Goal: Information Seeking & Learning: Learn about a topic

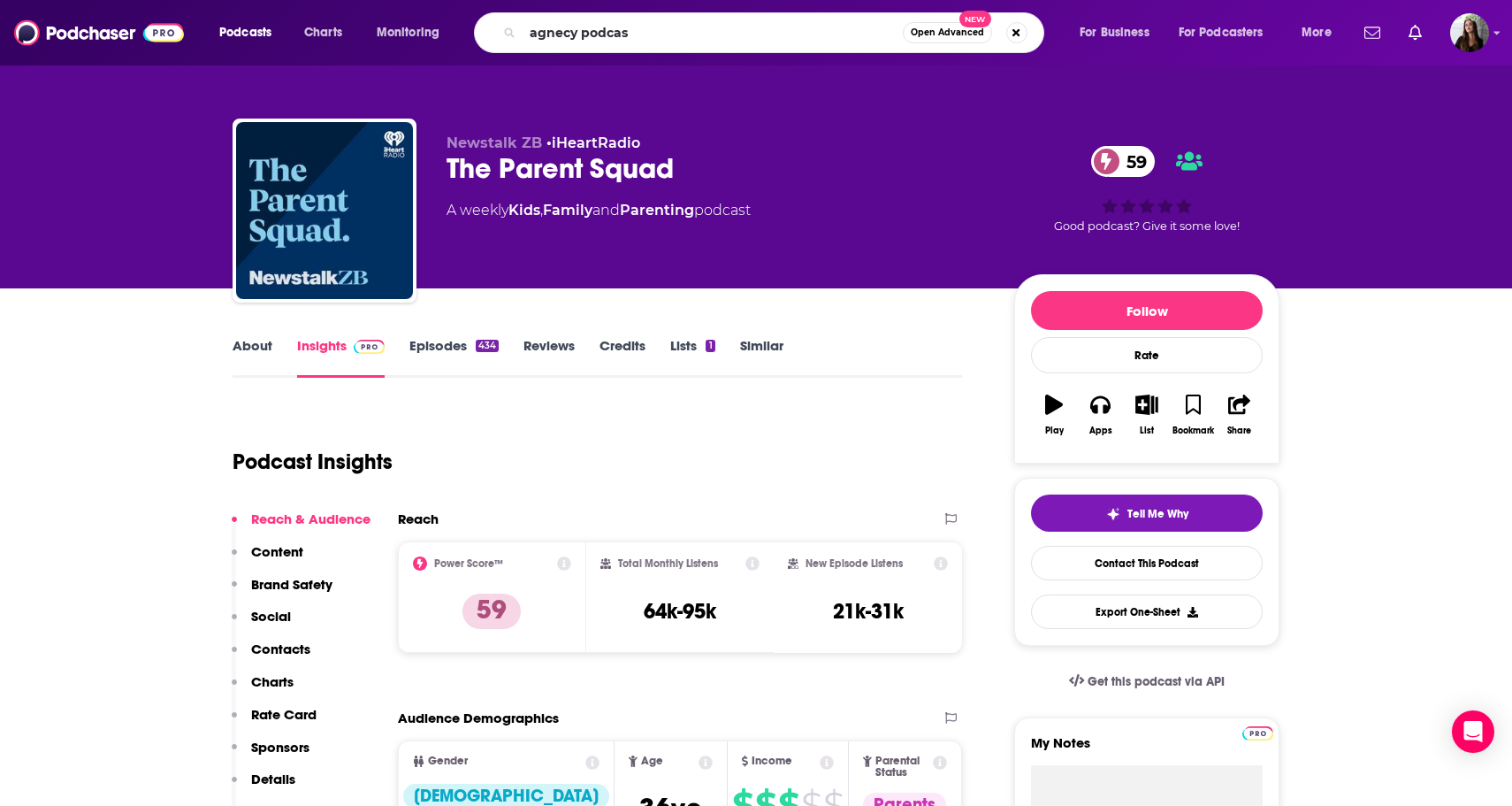
type input "agnecy podcast"
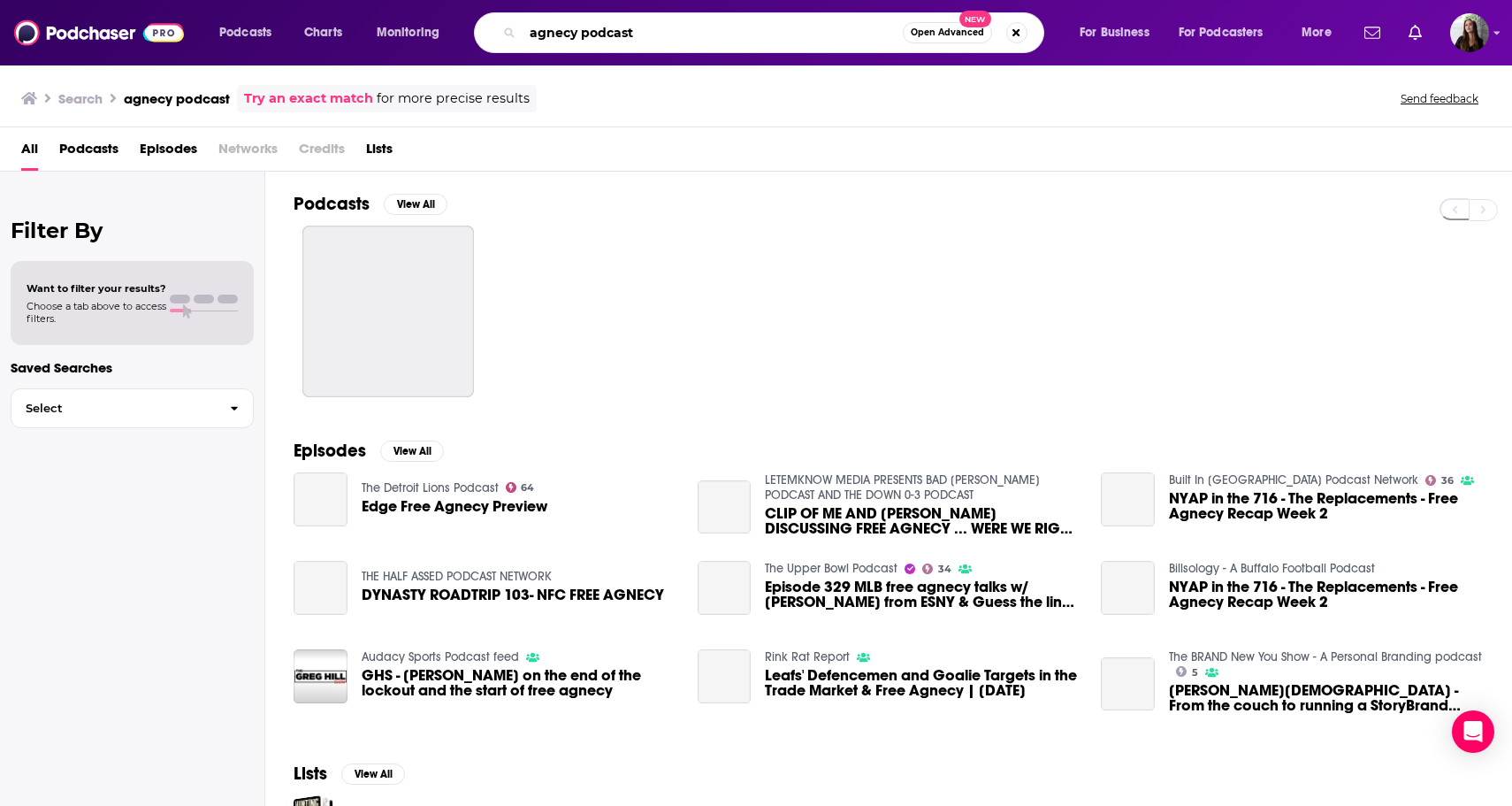
click at [564, 34] on input "agnecy podcast" at bounding box center [712, 33] width 380 height 29
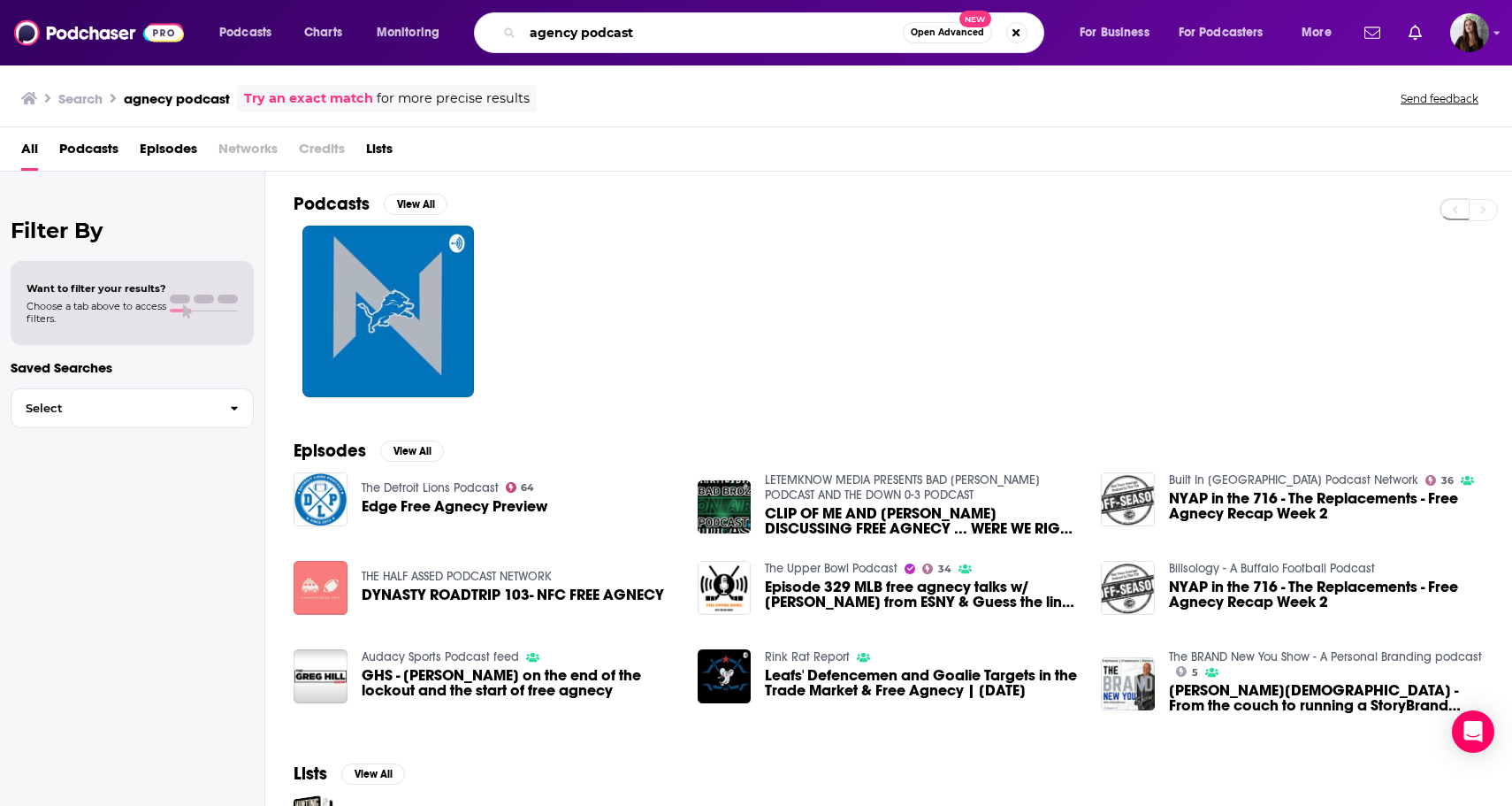
type input "agency podcast"
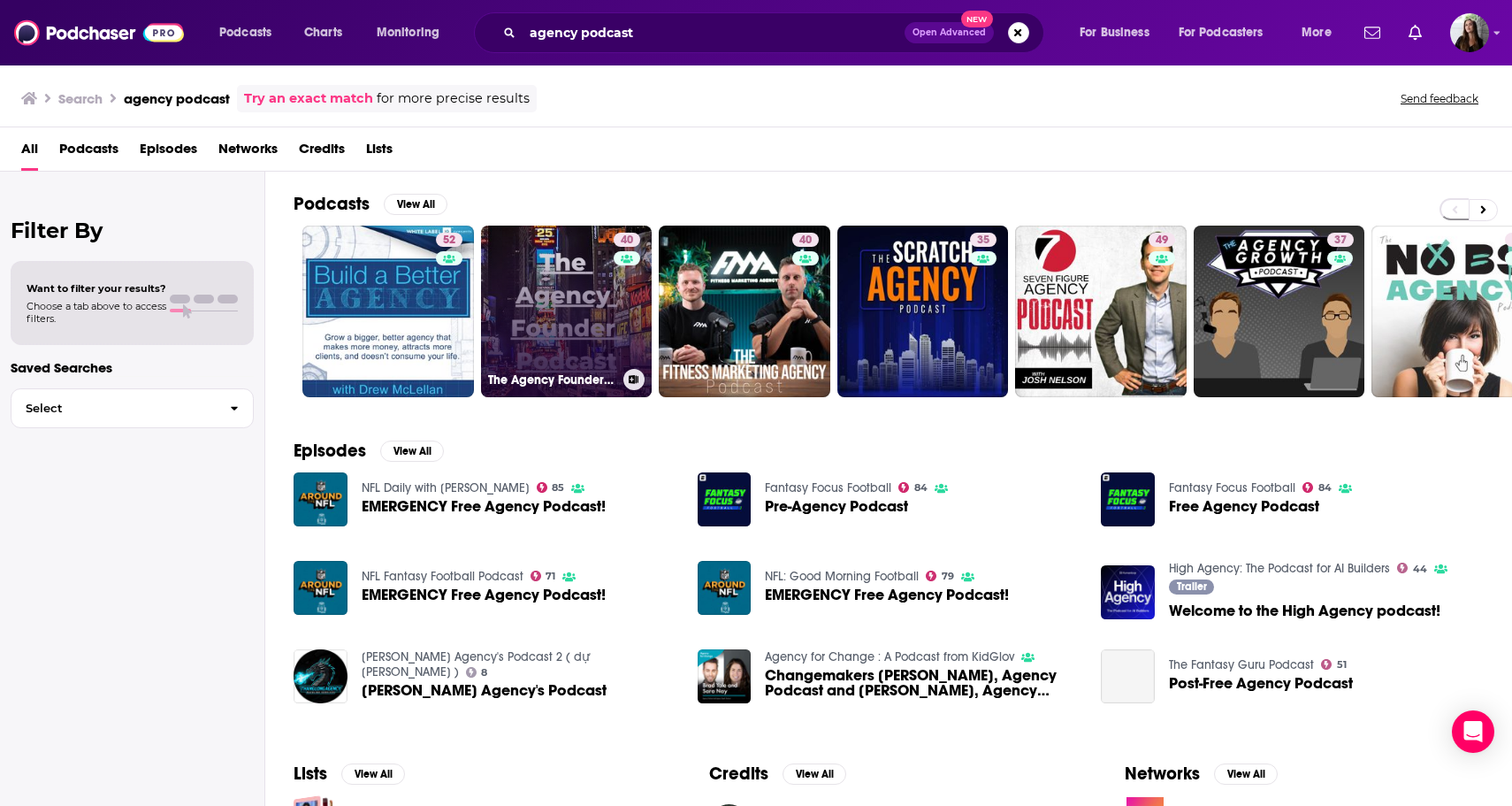
click at [524, 321] on link "40 The Agency Founder Podcast: Grow Your Marketing Agency" at bounding box center [567, 311] width 172 height 172
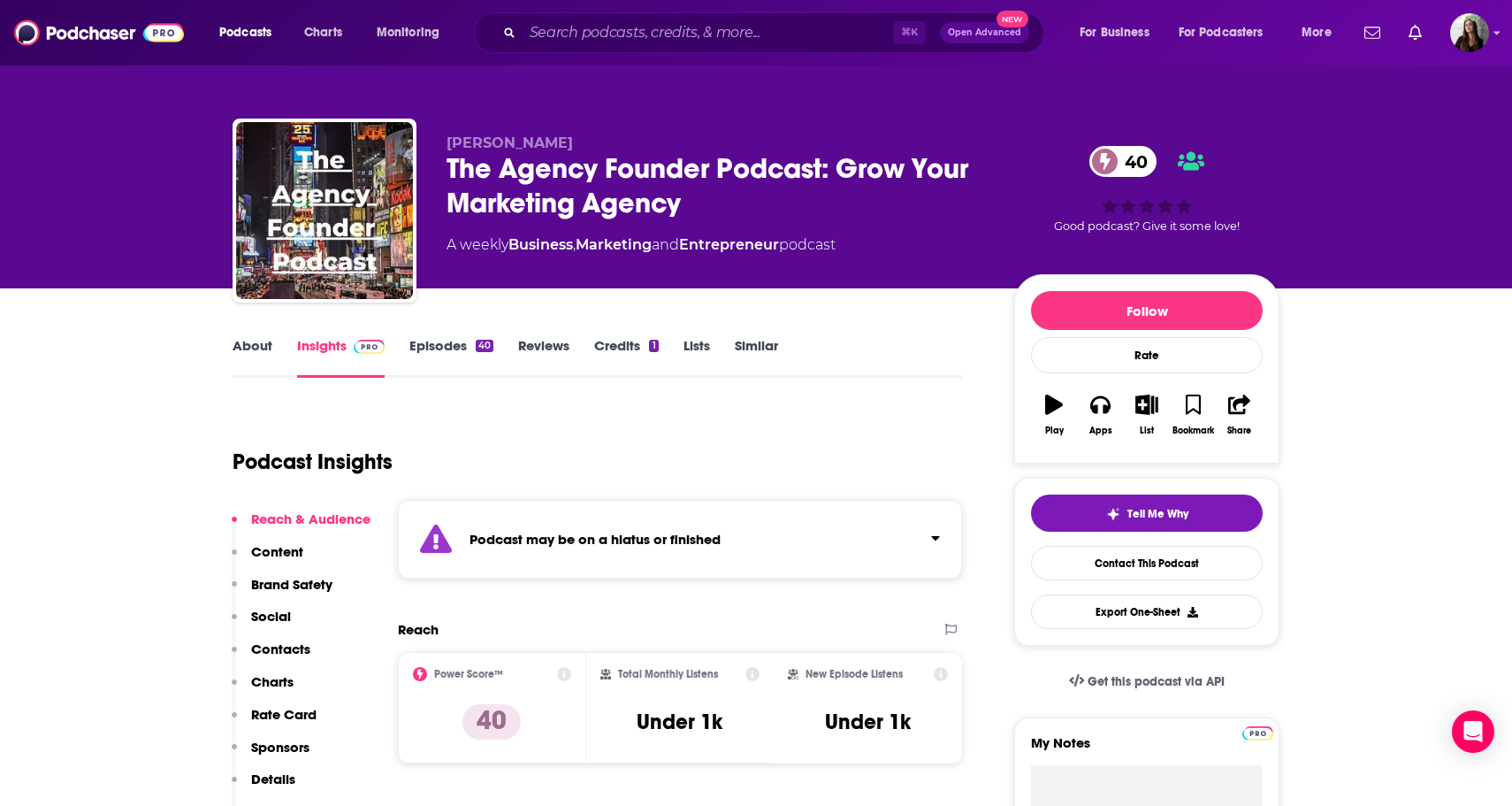
scroll to position [9, 0]
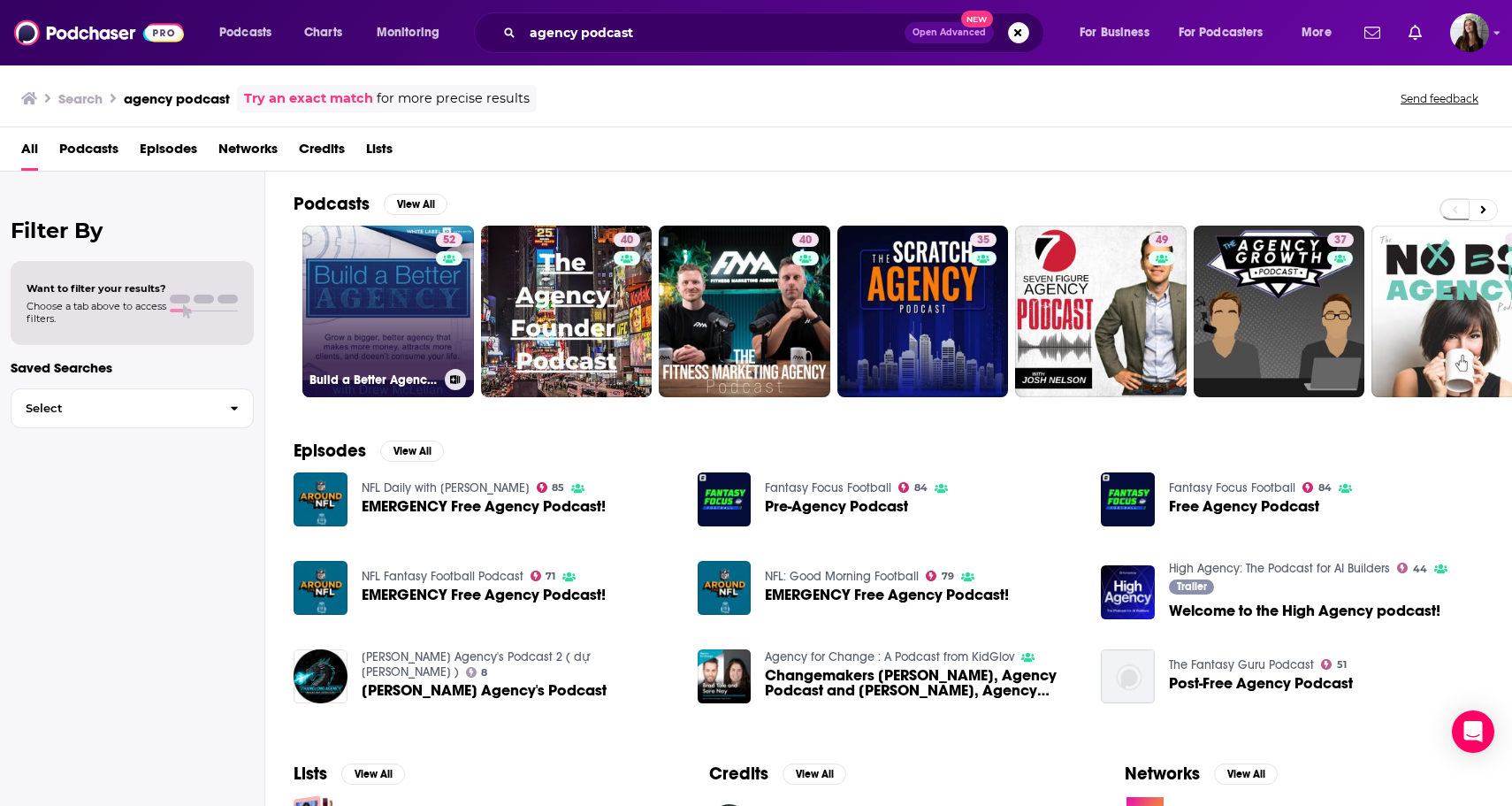
click at [344, 327] on link "52 Build a Better Agency Podcast" at bounding box center [388, 311] width 172 height 172
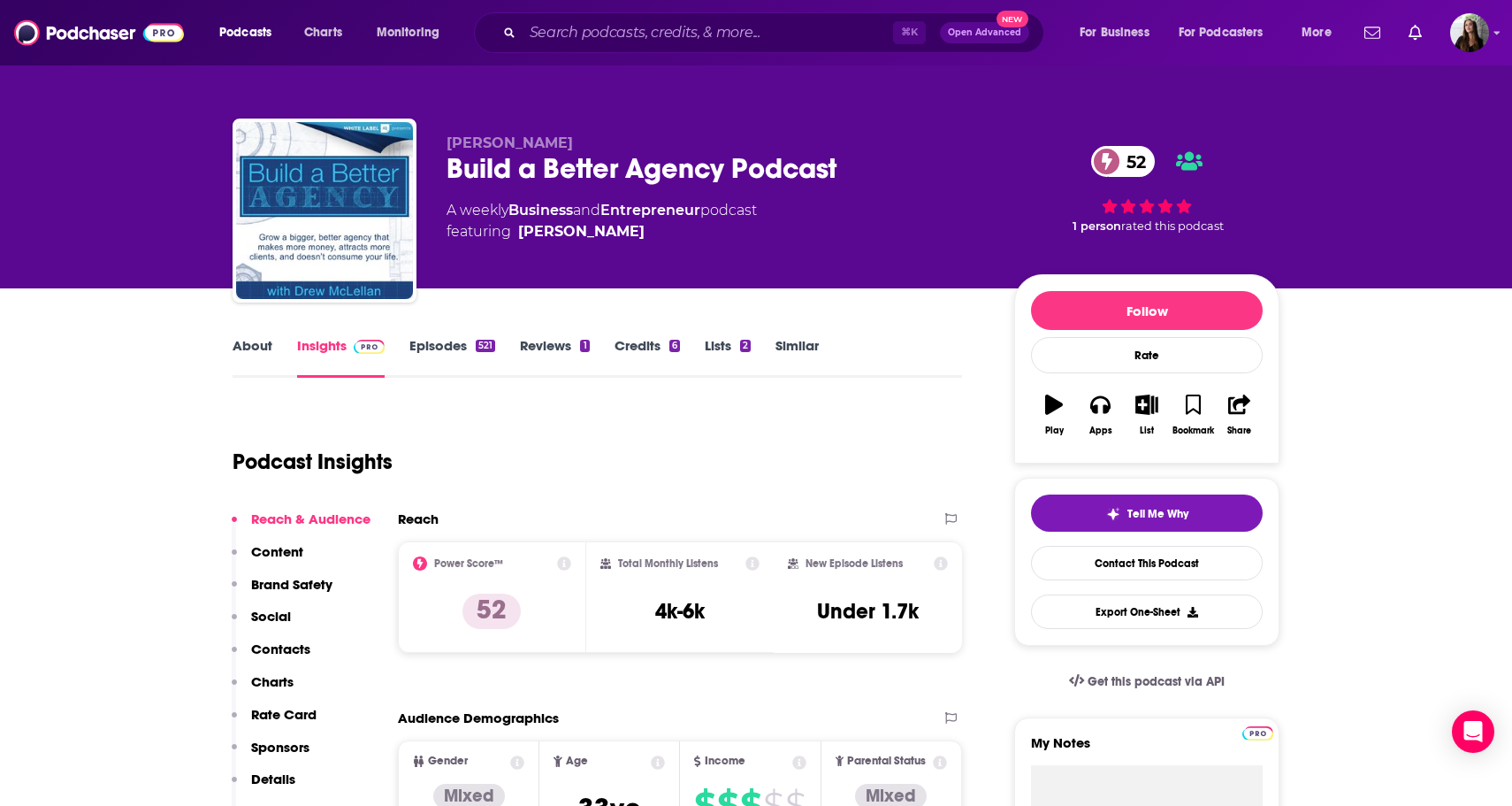
click at [435, 355] on link "Episodes 521" at bounding box center [452, 357] width 86 height 40
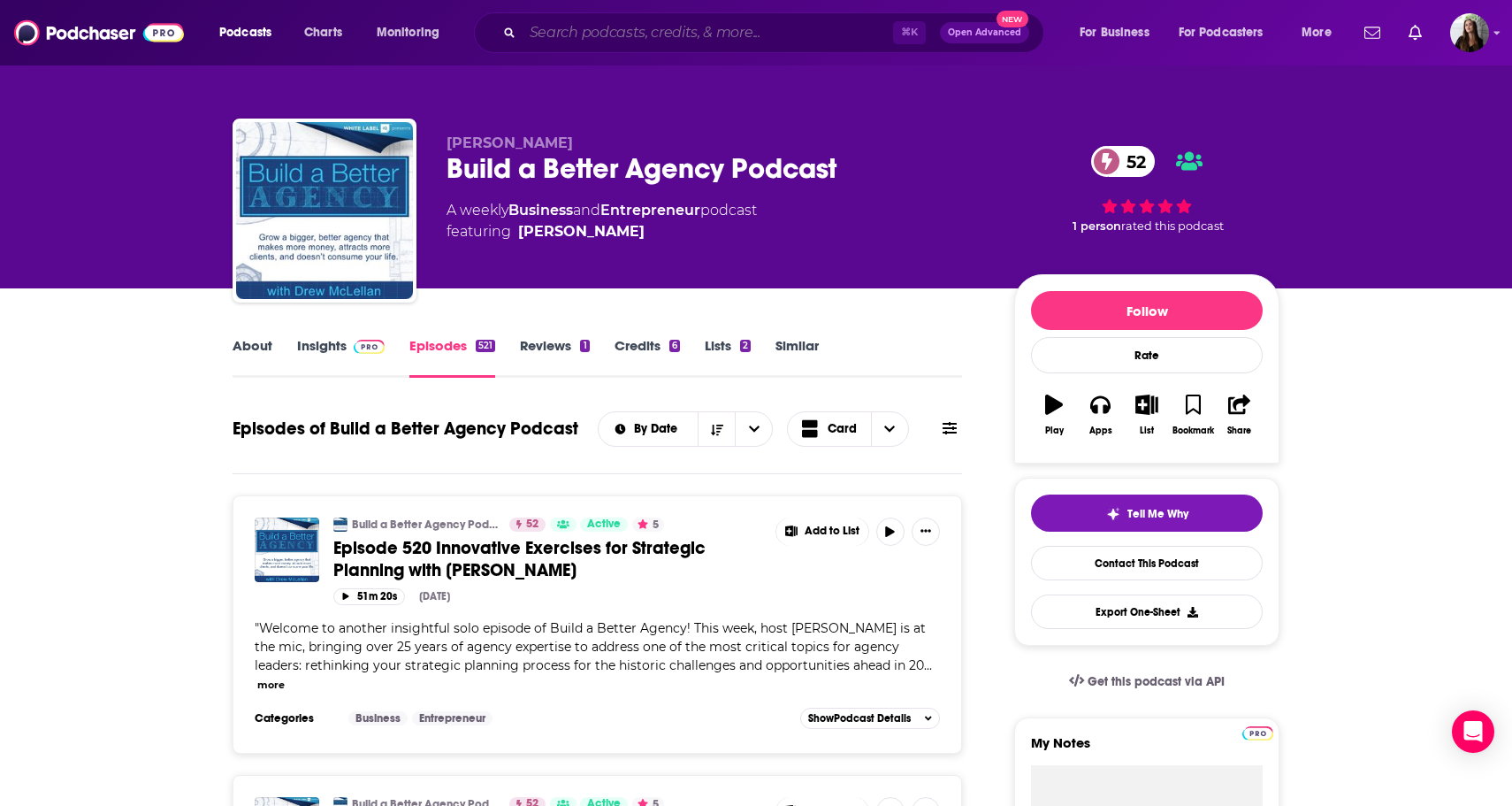
click at [667, 36] on input "Search podcasts, credits, & more..." at bounding box center [707, 33] width 370 height 29
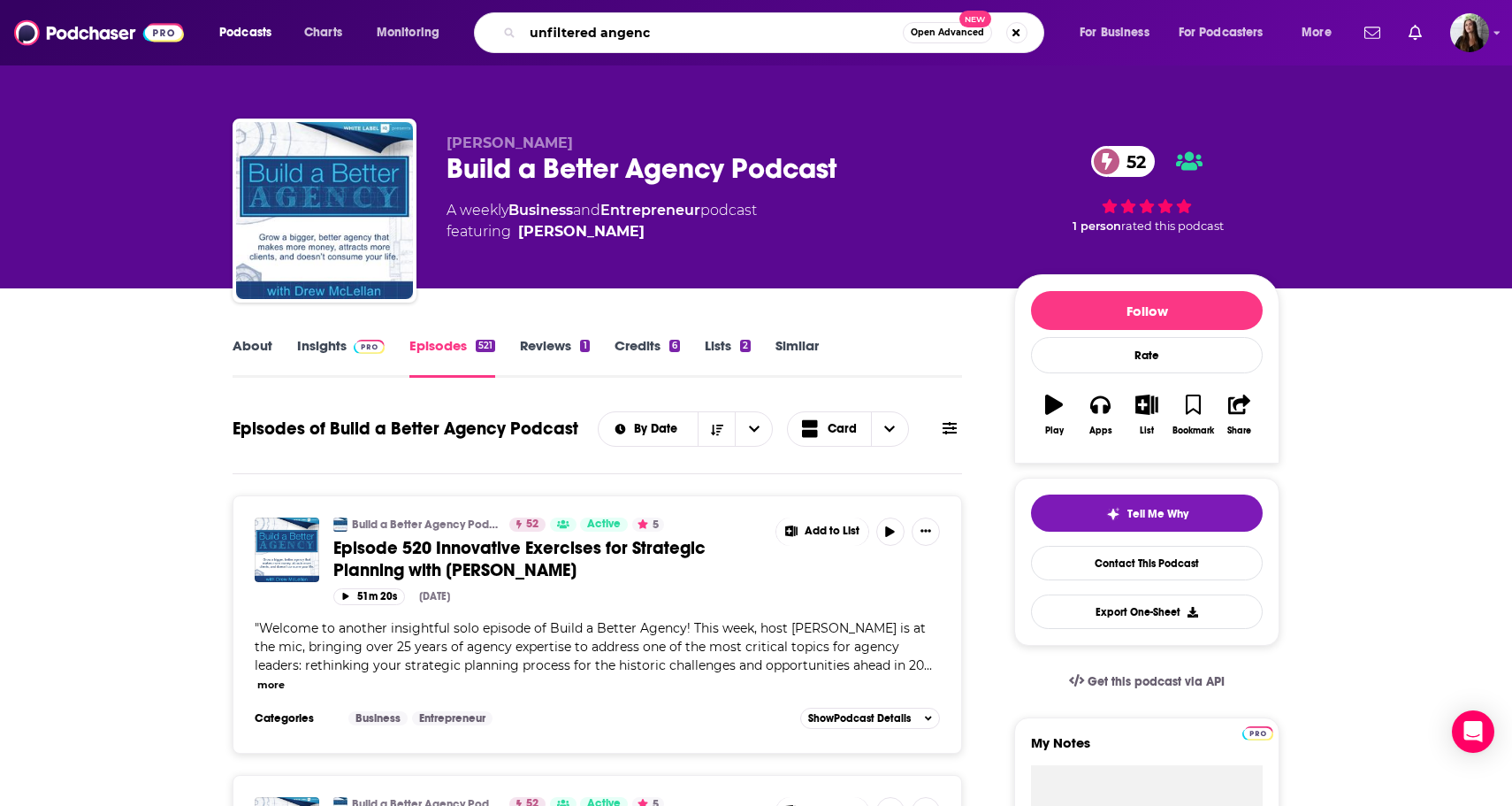
type input "unfiltered angency"
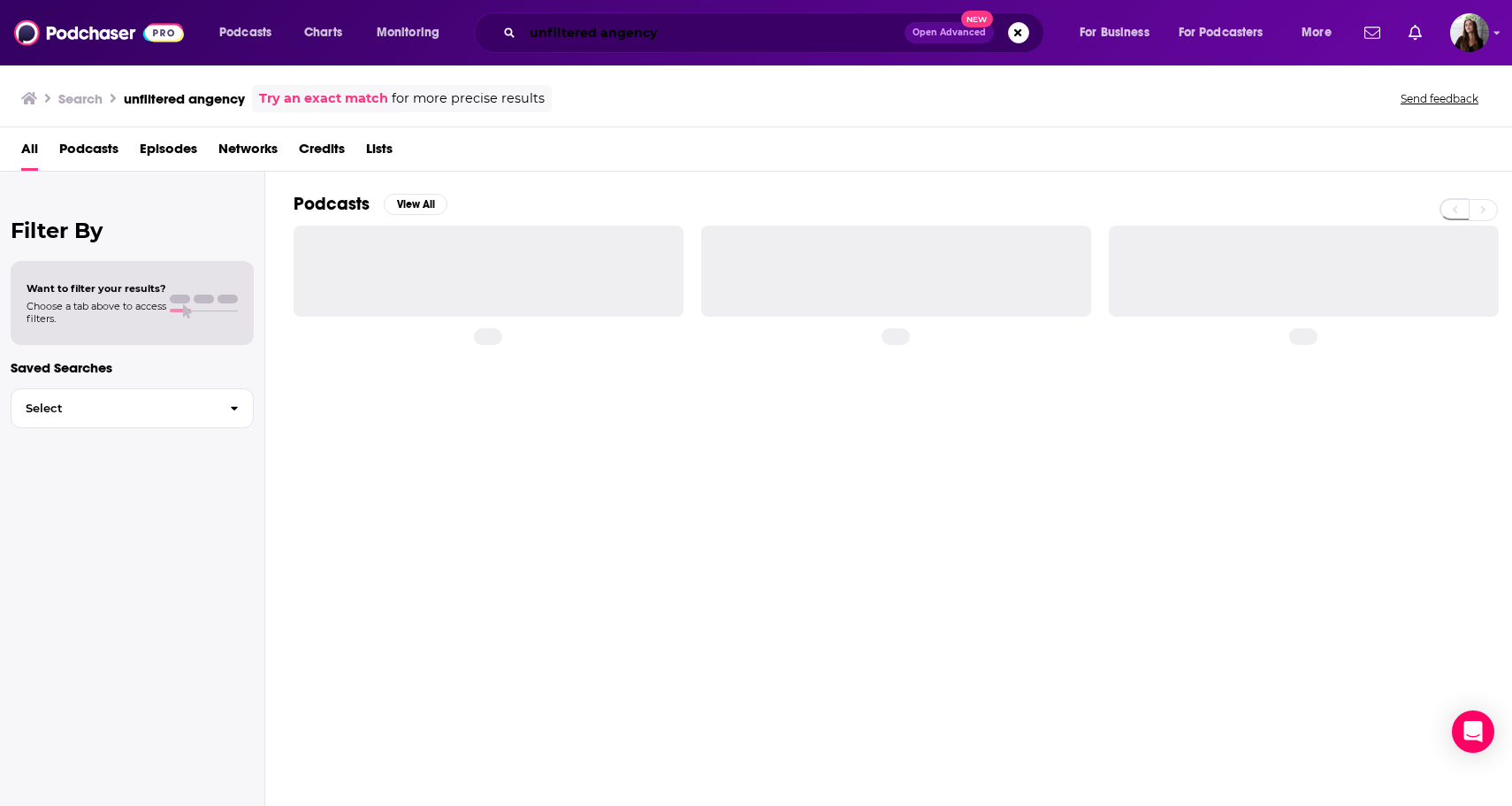
click at [638, 30] on input "unfiltered angency" at bounding box center [713, 33] width 382 height 29
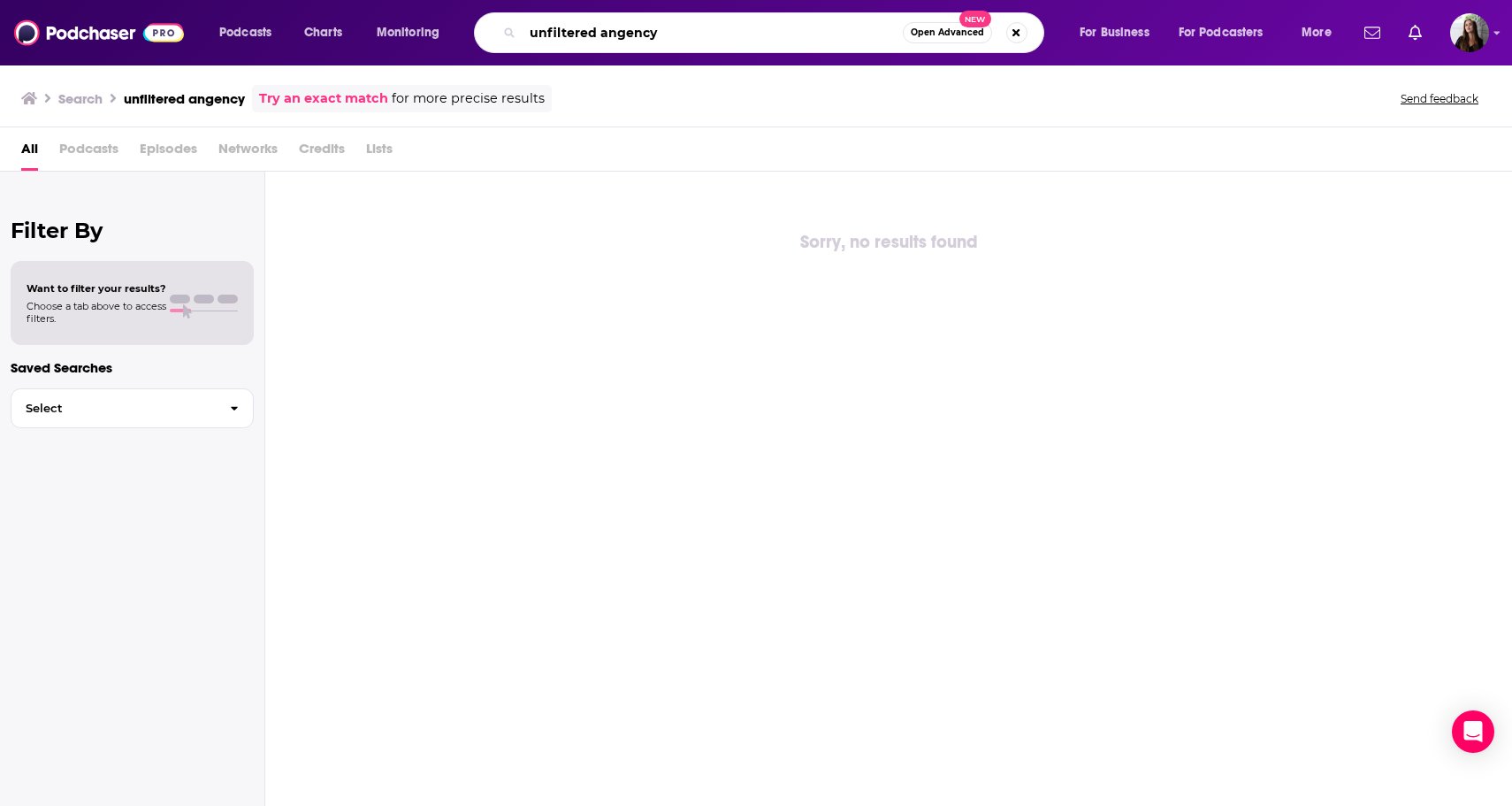
click at [638, 30] on input "unfiltered angency" at bounding box center [712, 33] width 380 height 29
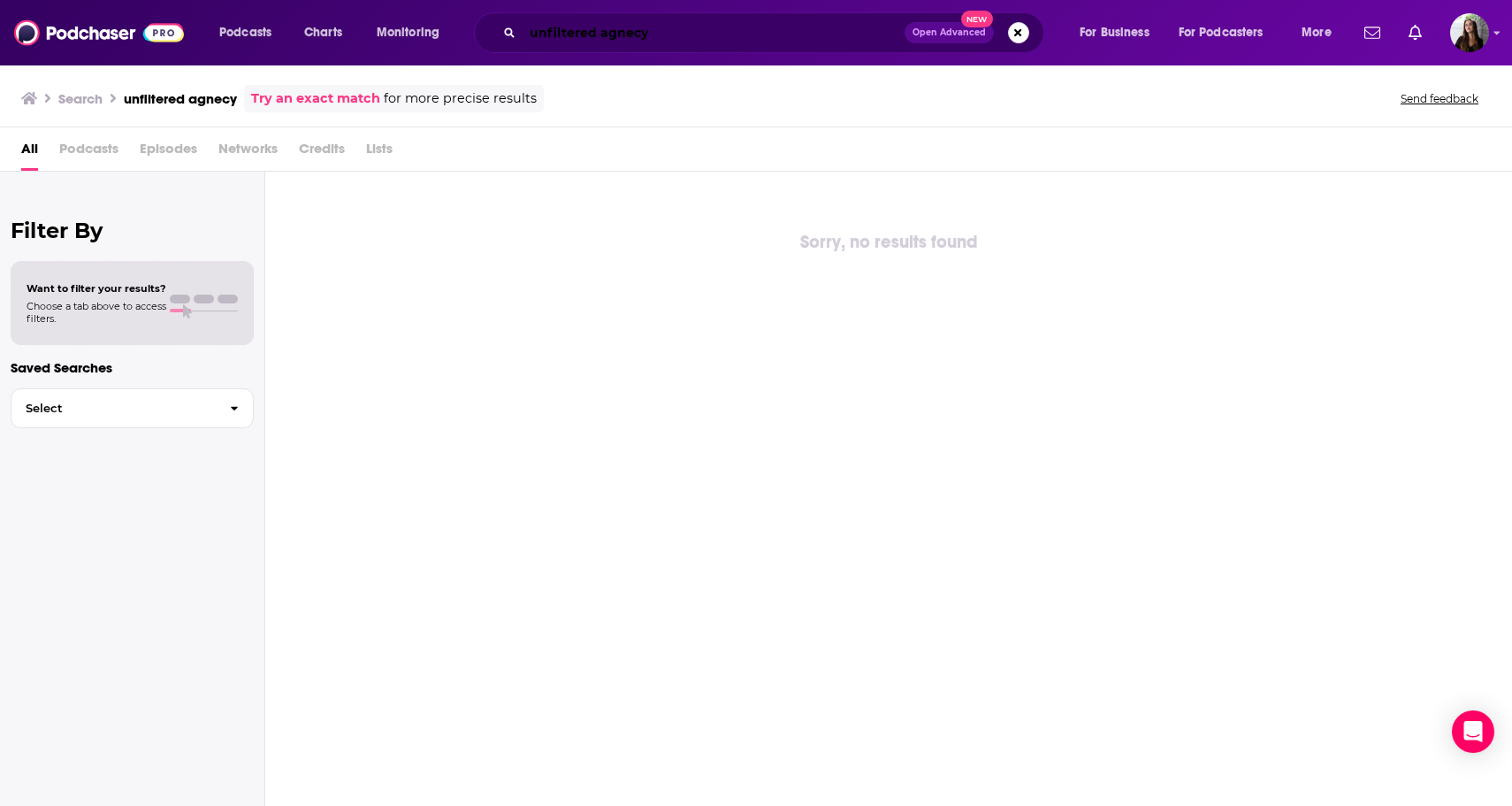
click at [626, 26] on input "unfiltered agnecy" at bounding box center [713, 33] width 382 height 29
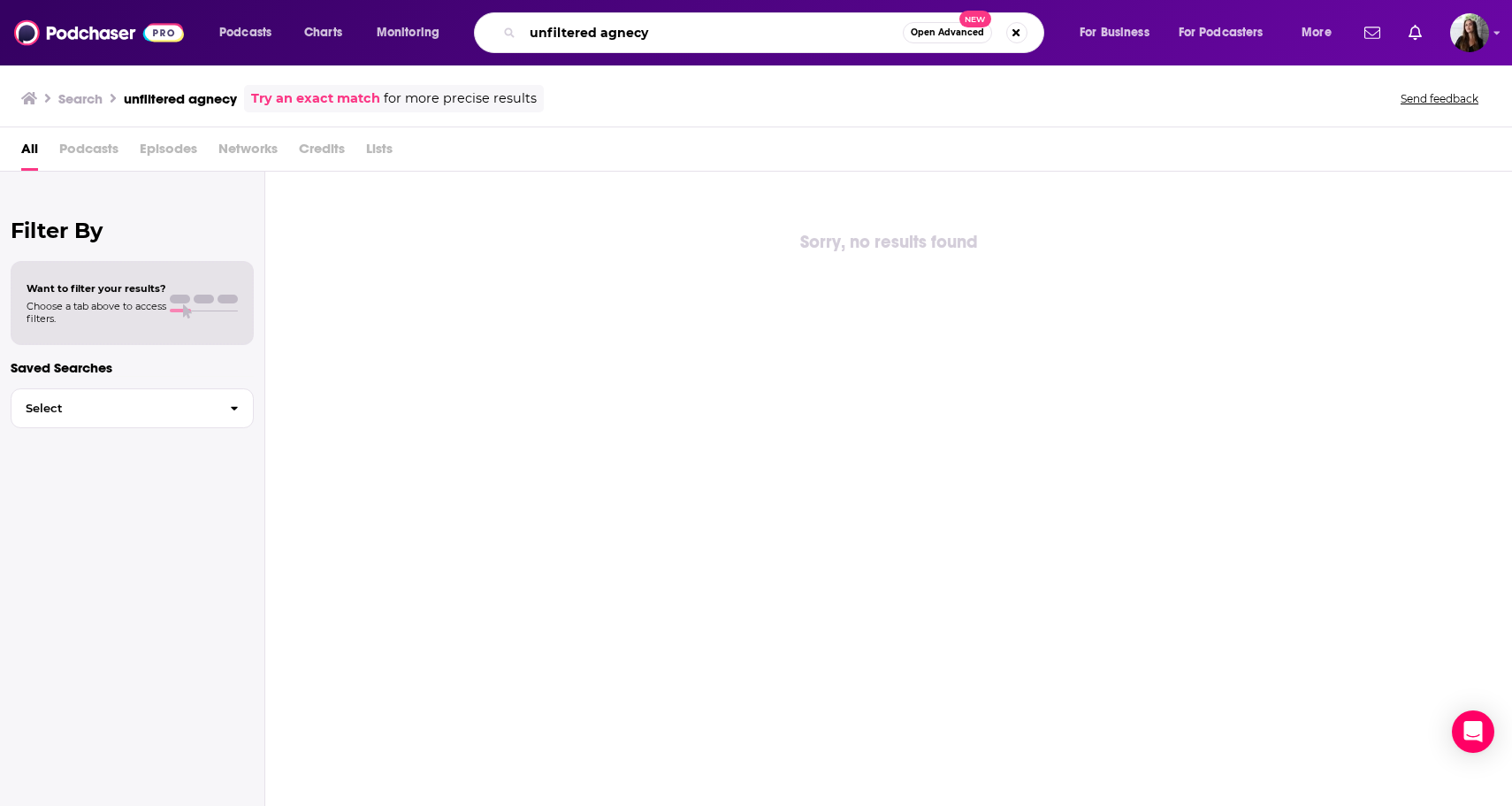
click at [626, 26] on input "unfiltered agnecy" at bounding box center [712, 33] width 380 height 29
type input "unfiltered agency"
